Goal: Use online tool/utility: Use online tool/utility

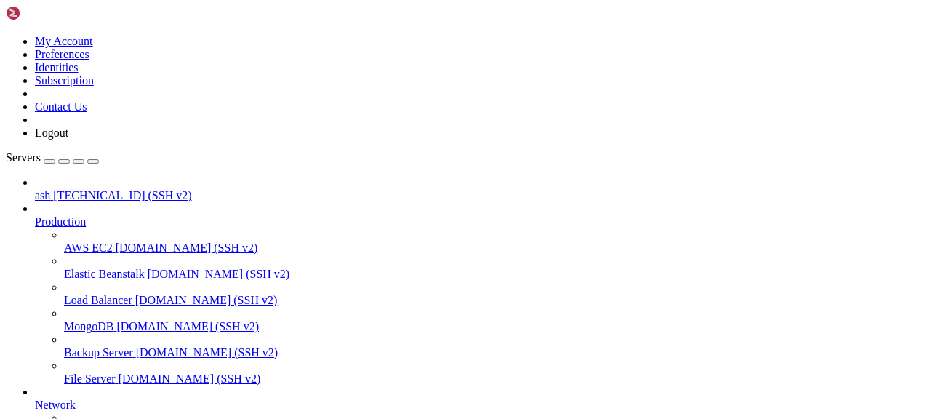
scroll to position [196, 0]
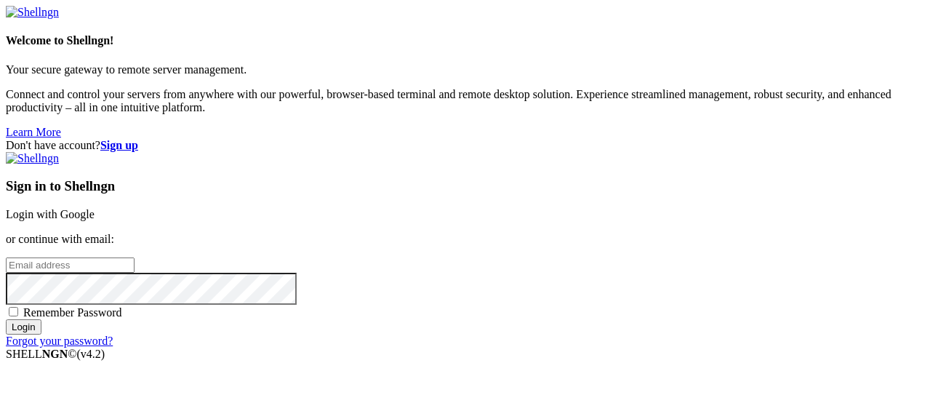
type input "root"
click at [95, 208] on link "Login with Google" at bounding box center [50, 214] width 89 height 12
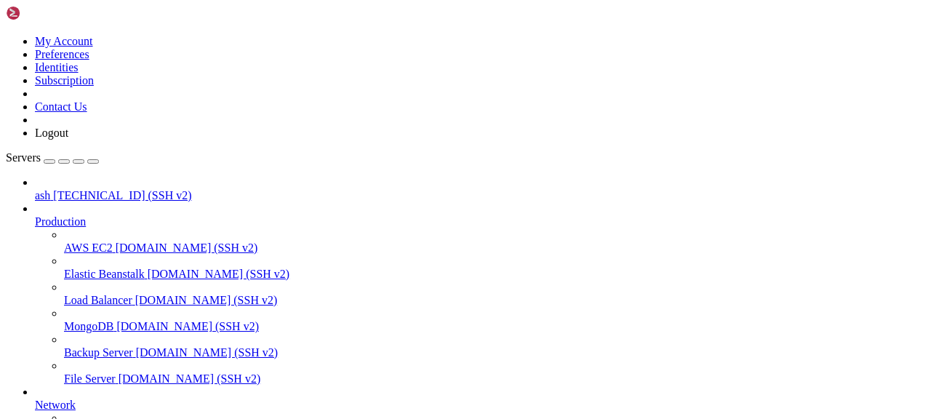
scroll to position [288, 0]
drag, startPoint x: 94, startPoint y: 1164, endPoint x: 165, endPoint y: 1176, distance: 72.3
drag, startPoint x: 92, startPoint y: 1162, endPoint x: 157, endPoint y: 1176, distance: 66.9
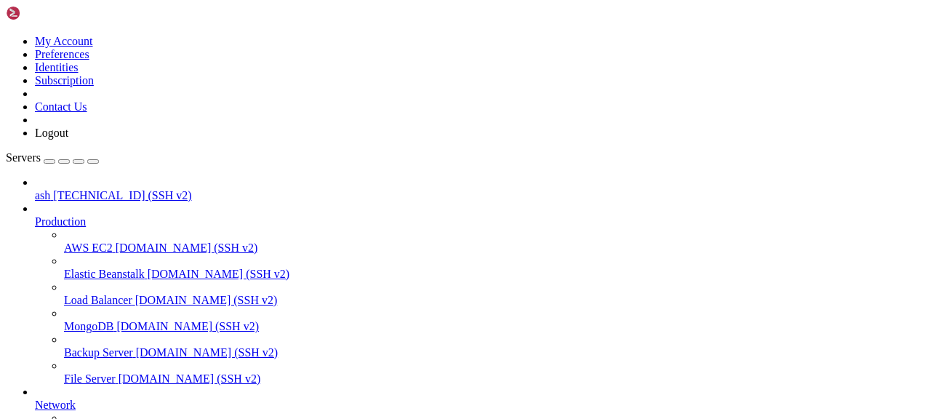
copy div "docker run -it --rm --name n8n -p 5678:5678 -v n8n_data:/home/node/.n8n -e N8N_…"
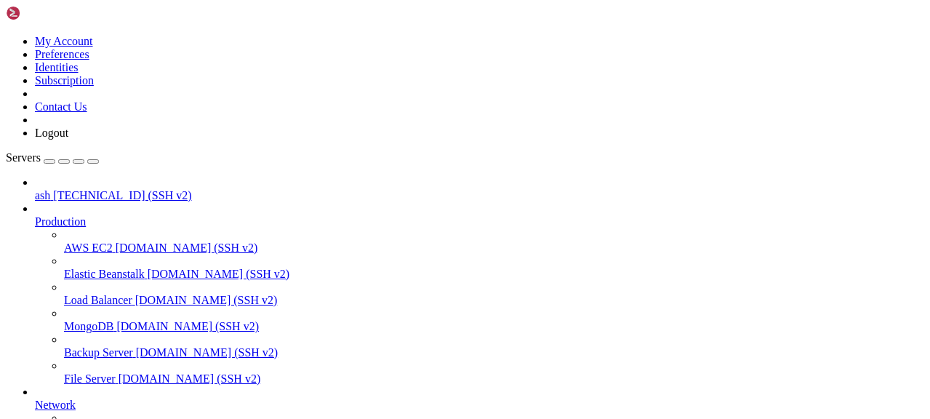
scroll to position [266, 0]
